Goal: Task Accomplishment & Management: Complete application form

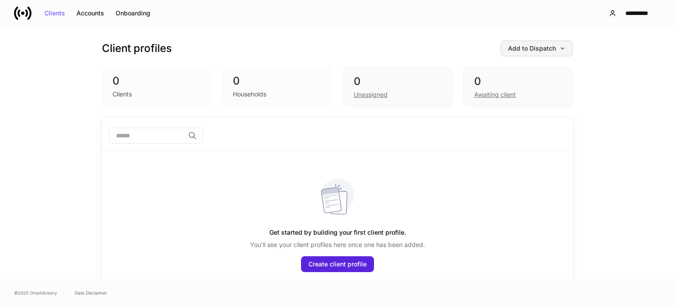
click at [517, 46] on div "Add to Dispatch" at bounding box center [537, 48] width 58 height 6
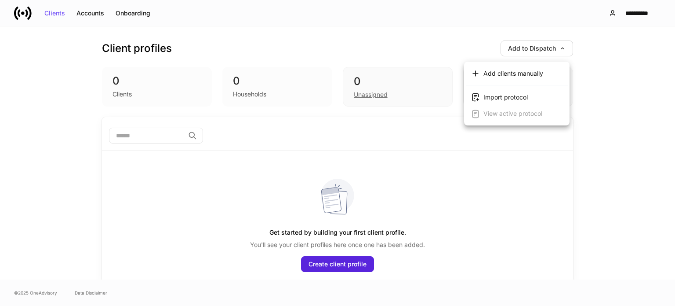
click at [466, 44] on div at bounding box center [337, 153] width 675 height 306
click at [97, 11] on div "Accounts" at bounding box center [90, 13] width 28 height 6
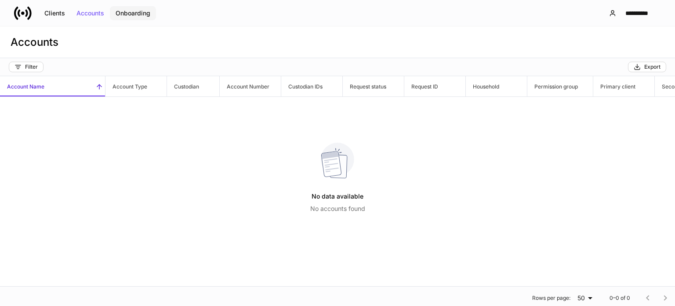
click at [133, 14] on div "Onboarding" at bounding box center [133, 13] width 35 height 6
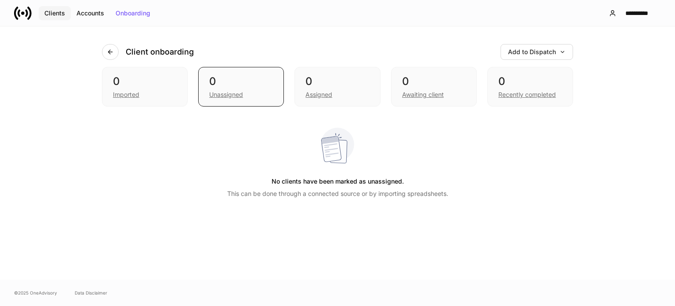
click at [68, 11] on button "Clients" at bounding box center [55, 13] width 32 height 14
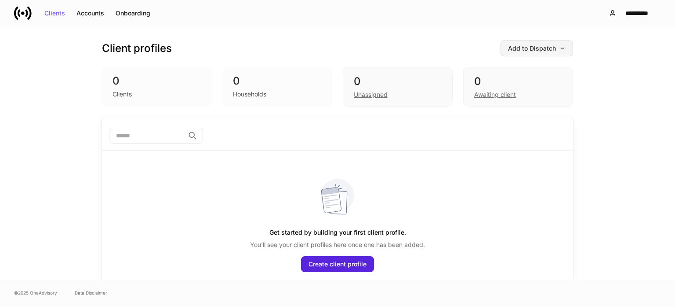
click at [522, 51] on div "Add to Dispatch" at bounding box center [537, 48] width 58 height 6
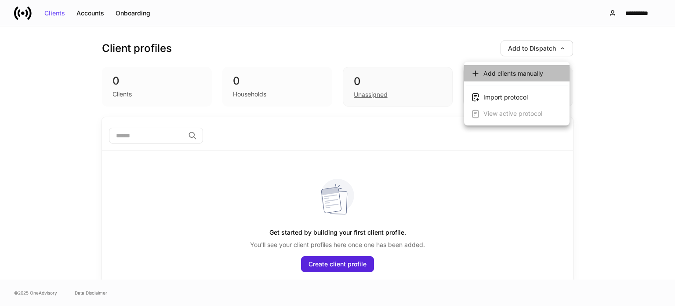
click at [520, 74] on div "Add clients manually" at bounding box center [514, 73] width 60 height 9
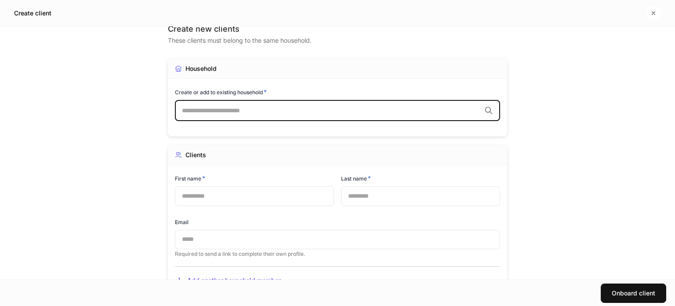
scroll to position [44, 0]
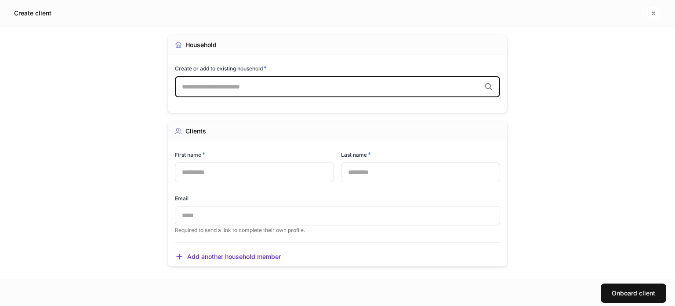
click at [363, 96] on div "​" at bounding box center [337, 86] width 325 height 21
click at [364, 91] on input "text" at bounding box center [331, 86] width 299 height 9
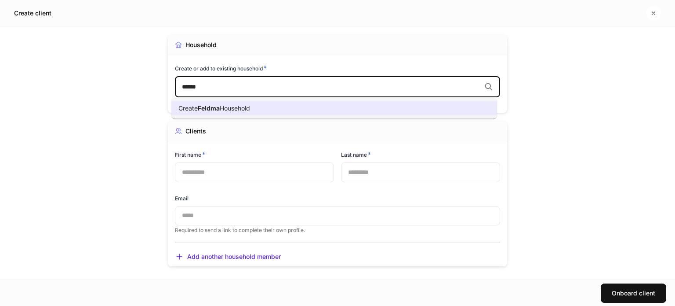
type input "*******"
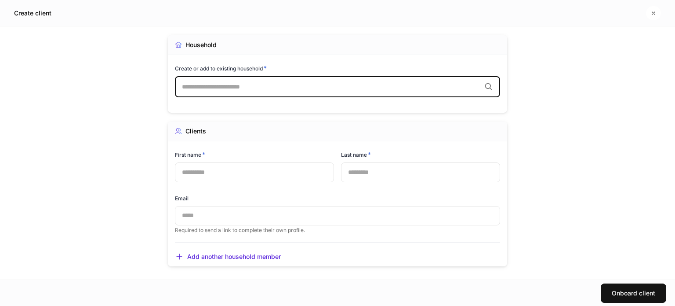
click at [427, 59] on div "Household Create or add to existing household * ​ Assign household to a permiss…" at bounding box center [337, 73] width 339 height 77
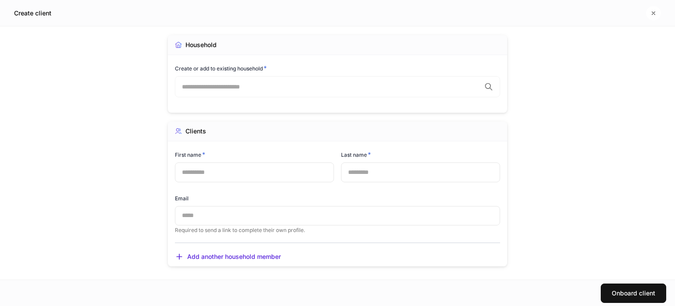
click at [284, 101] on div "Create or add to existing household * ​ Assign household to a permission group …" at bounding box center [337, 86] width 325 height 44
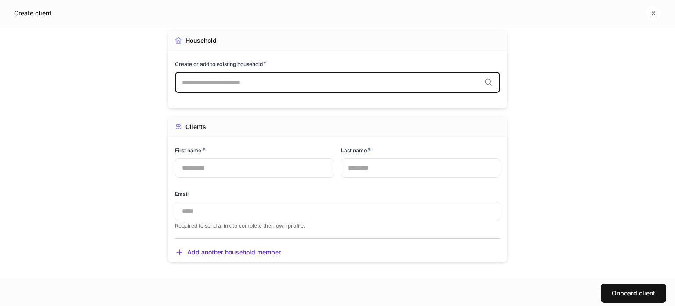
click at [215, 83] on input "text" at bounding box center [331, 82] width 299 height 9
click at [652, 10] on icon "button" at bounding box center [653, 13] width 7 height 7
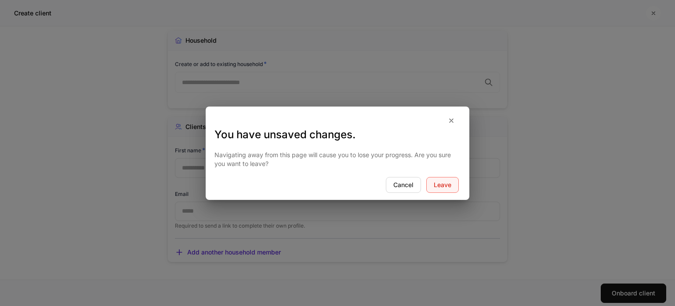
click at [436, 182] on div "Leave" at bounding box center [443, 185] width 18 height 6
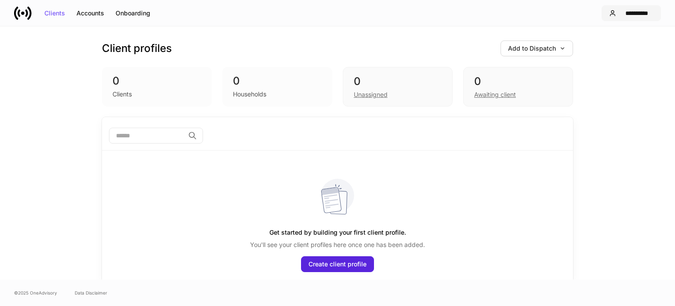
click at [623, 12] on div "**********" at bounding box center [637, 13] width 34 height 6
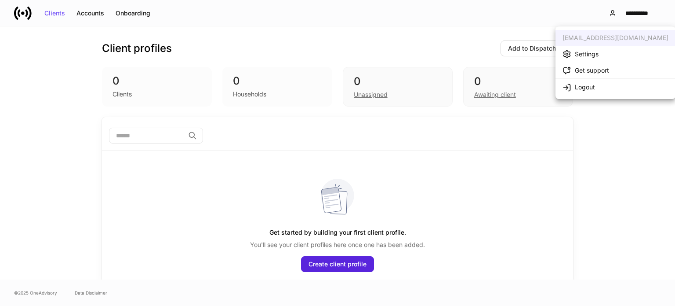
click at [452, 29] on div at bounding box center [337, 153] width 675 height 306
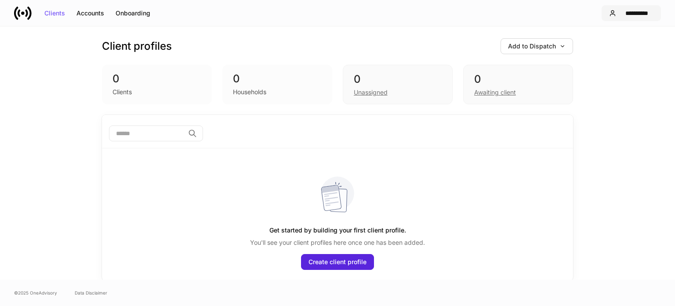
scroll to position [3, 0]
click at [97, 14] on div "Accounts" at bounding box center [90, 13] width 28 height 6
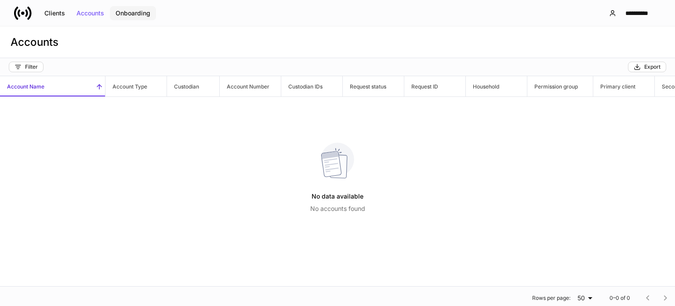
click at [144, 11] on div "Onboarding" at bounding box center [133, 13] width 35 height 6
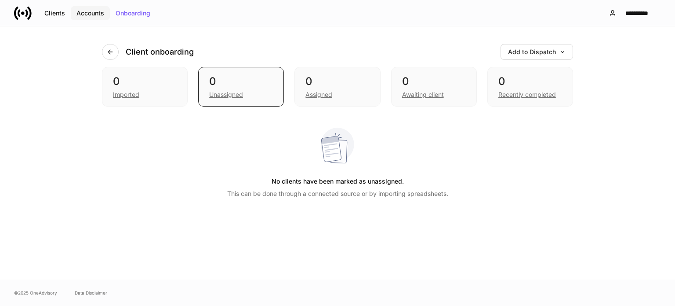
click at [96, 10] on div "Accounts" at bounding box center [90, 13] width 28 height 6
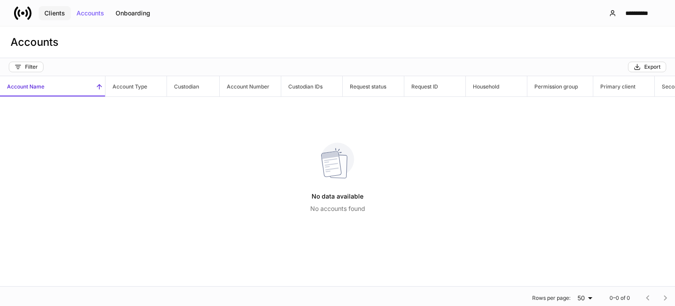
click at [62, 13] on div "Clients" at bounding box center [54, 13] width 21 height 6
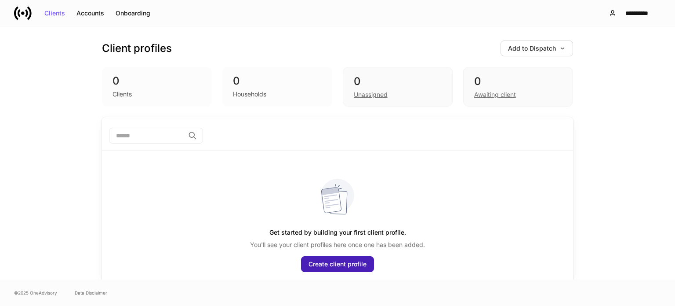
click at [340, 262] on div "Create client profile" at bounding box center [338, 264] width 58 height 6
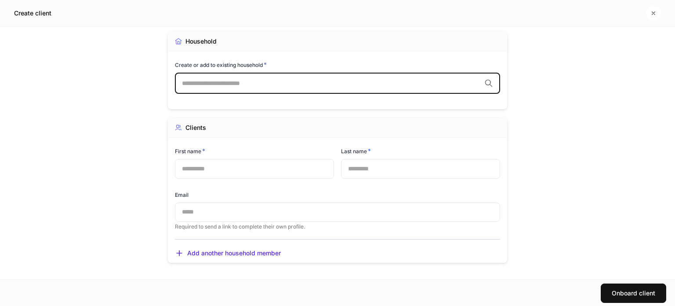
scroll to position [48, 0]
